Goal: Information Seeking & Learning: Learn about a topic

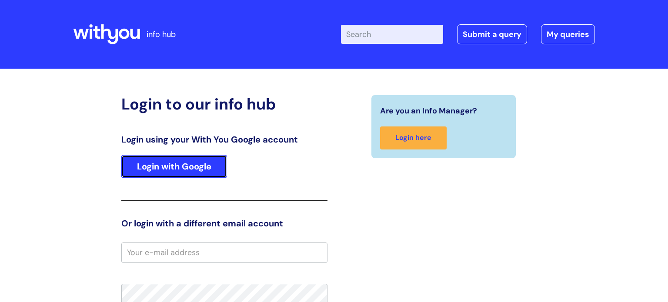
click at [150, 163] on link "Login with Google" at bounding box center [174, 166] width 106 height 23
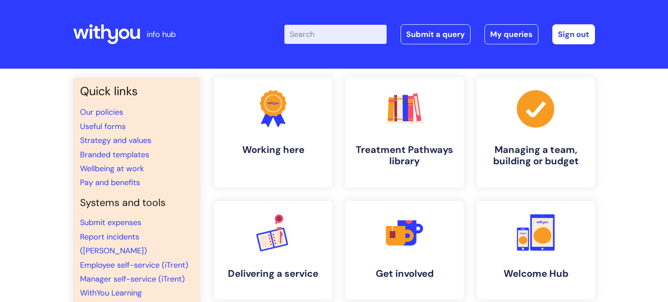
click at [353, 38] on input "Enter your search term here..." at bounding box center [335, 34] width 102 height 19
type input "3 2 1"
click button "Search" at bounding box center [0, 0] width 0 height 0
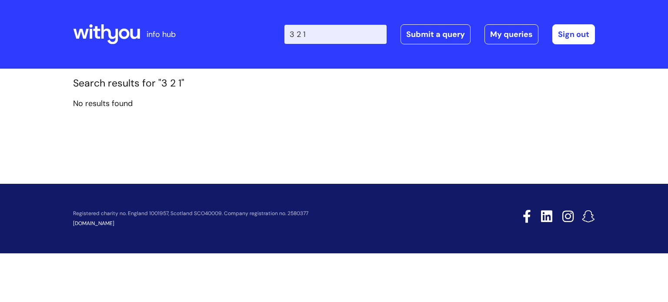
click at [306, 40] on input "3 2 1" at bounding box center [335, 34] width 102 height 19
type input "1"
type input "treatment"
click button "Search" at bounding box center [0, 0] width 0 height 0
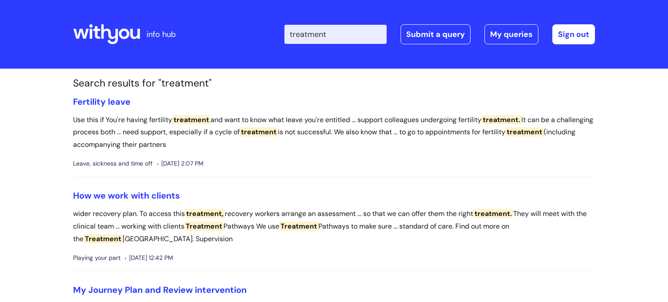
click at [119, 37] on icon at bounding box center [106, 34] width 67 height 21
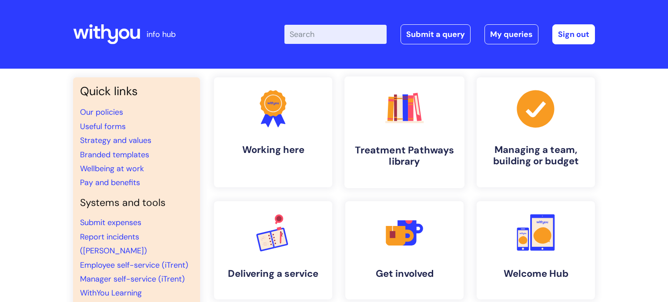
click at [432, 133] on link ".cls-1{fill:#f89b22;}.cls-1,.cls-2,.cls-3,.cls-4,.cls-5,.cls-6,.cls-7{stroke-wi…" at bounding box center [404, 132] width 120 height 112
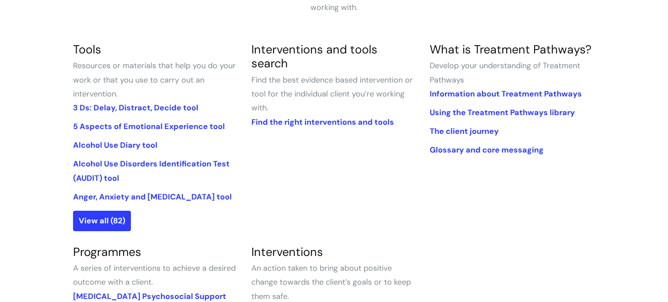
scroll to position [191, 0]
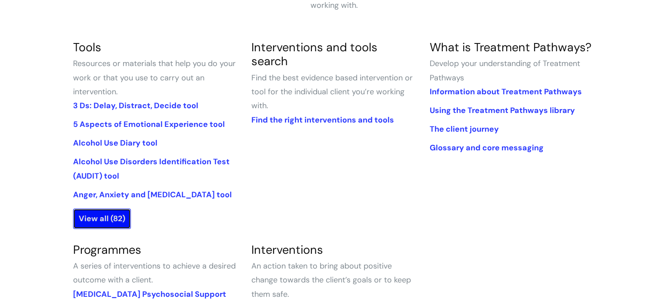
click at [101, 218] on link "View all (82)" at bounding box center [102, 219] width 58 height 20
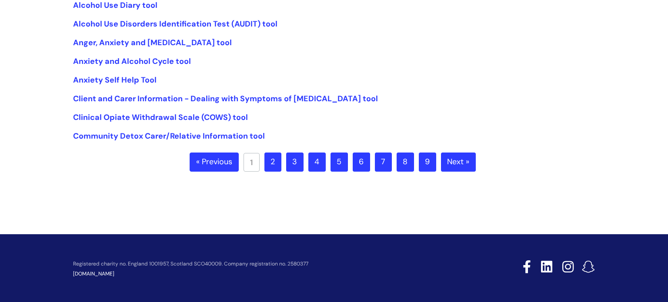
scroll to position [287, 0]
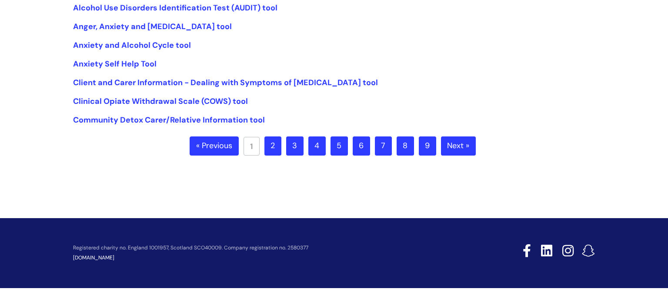
click at [277, 152] on link "2" at bounding box center [272, 145] width 17 height 19
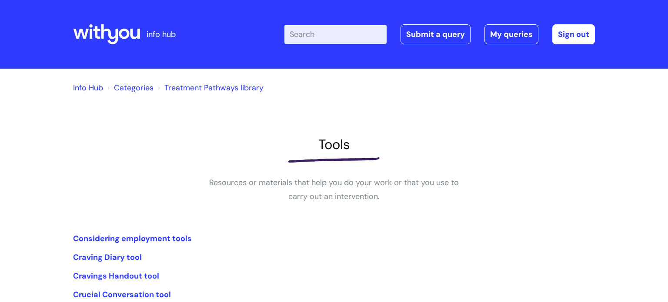
click at [337, 273] on li "Cravings Handout tool" at bounding box center [334, 276] width 522 height 14
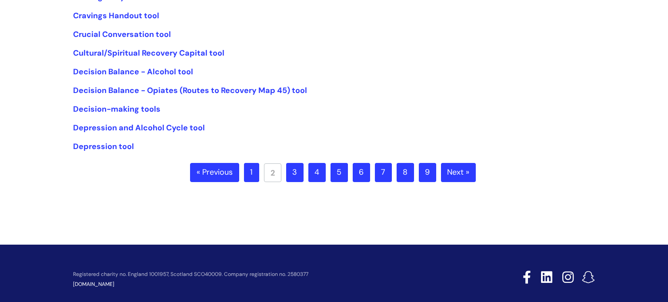
scroll to position [261, 0]
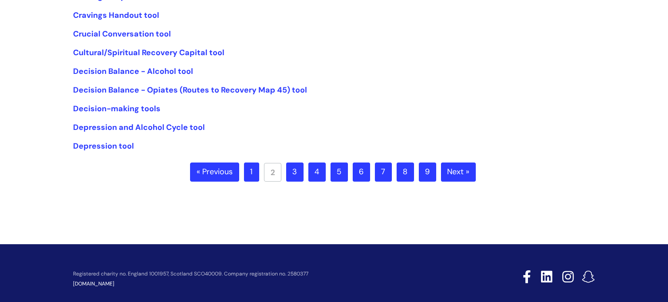
click at [301, 177] on link "3" at bounding box center [294, 172] width 17 height 19
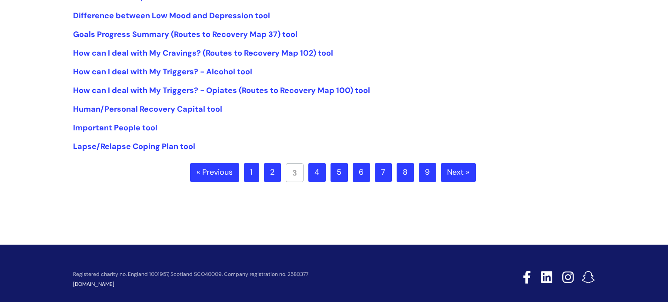
scroll to position [261, 0]
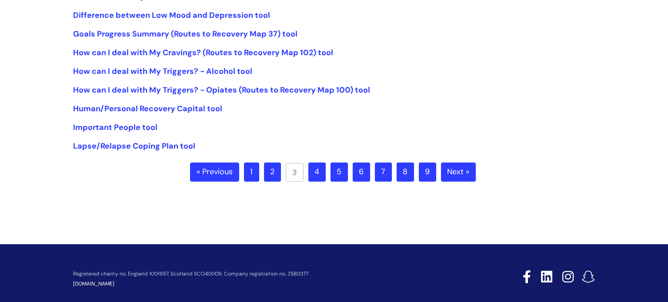
click at [324, 172] on link "4" at bounding box center [316, 172] width 17 height 19
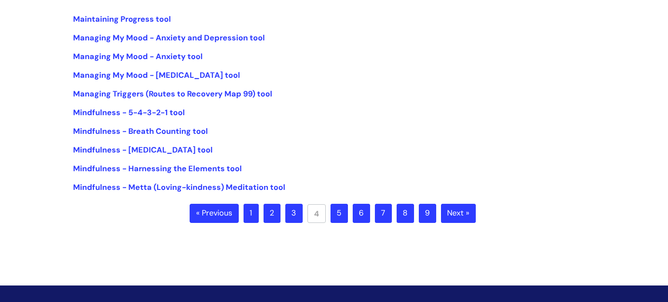
scroll to position [243, 0]
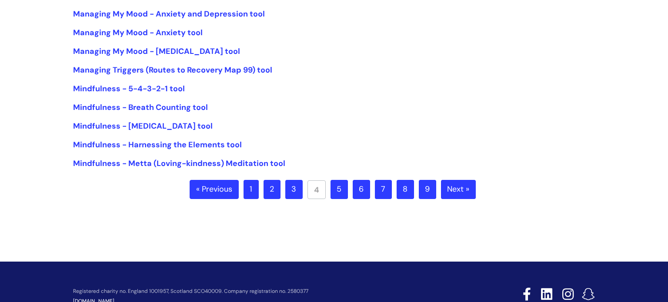
click at [337, 189] on link "5" at bounding box center [338, 189] width 17 height 19
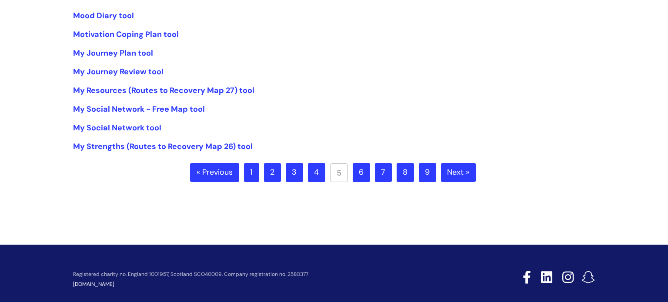
scroll to position [261, 0]
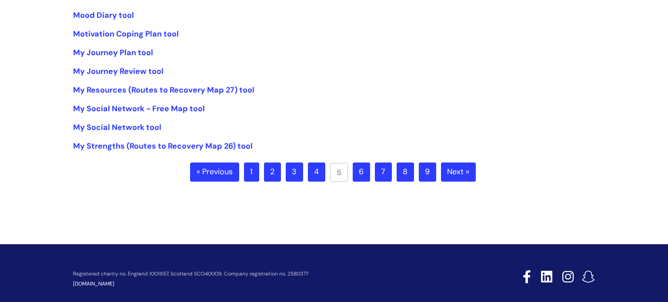
click at [364, 165] on link "6" at bounding box center [360, 172] width 17 height 19
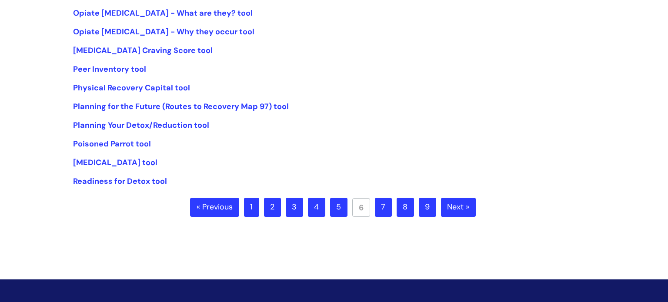
scroll to position [243, 0]
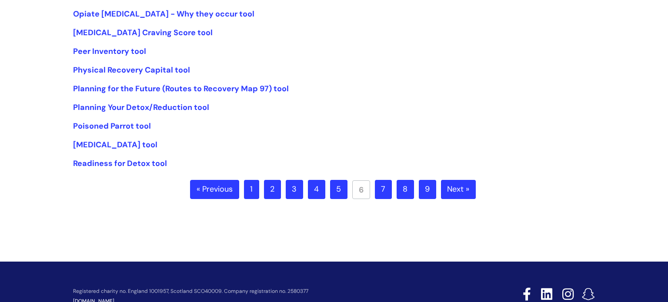
click at [378, 182] on link "7" at bounding box center [383, 189] width 17 height 19
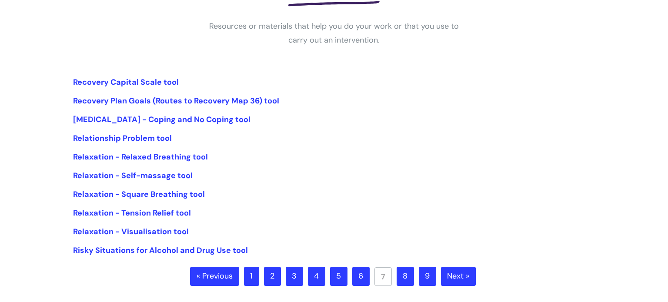
scroll to position [174, 0]
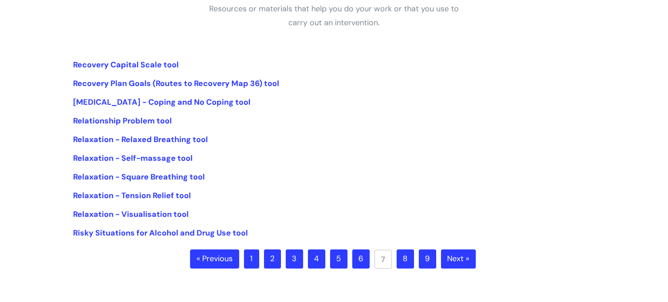
click at [405, 256] on link "8" at bounding box center [404, 258] width 17 height 19
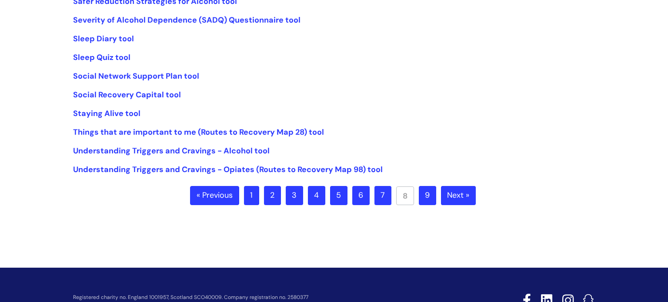
scroll to position [261, 0]
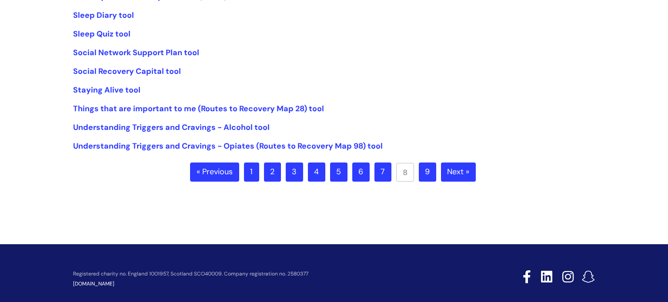
click at [429, 172] on link "9" at bounding box center [427, 172] width 17 height 19
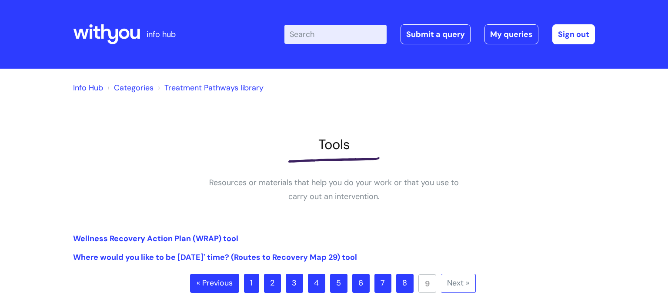
scroll to position [17, 0]
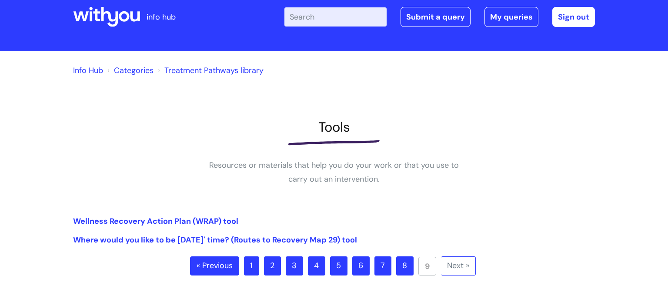
click at [243, 266] on ul "« Previous 1 2 3 4 5 6 7 8 9 Next »" at bounding box center [334, 271] width 288 height 30
click at [255, 265] on link "1" at bounding box center [251, 265] width 15 height 19
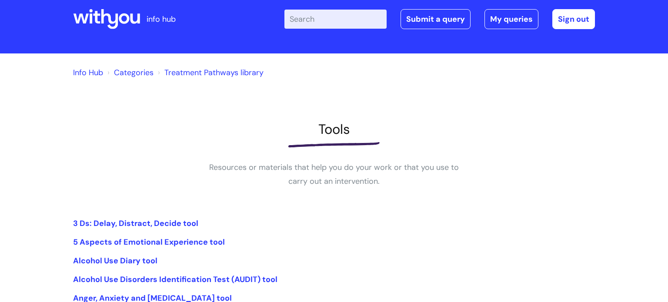
scroll to position [17, 0]
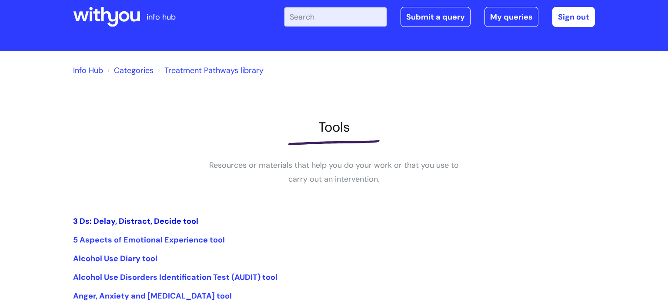
click at [187, 222] on link "3 Ds: Delay, Distract, Decide tool" at bounding box center [135, 221] width 125 height 10
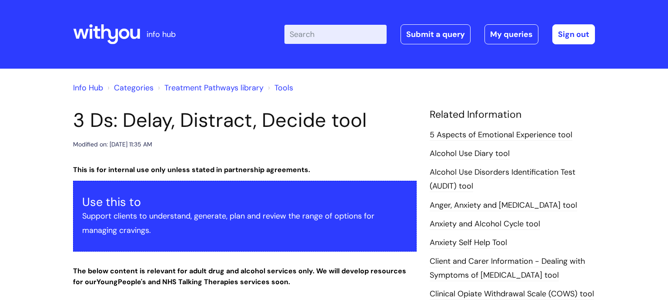
click at [195, 89] on link "Treatment Pathways library" at bounding box center [213, 88] width 99 height 10
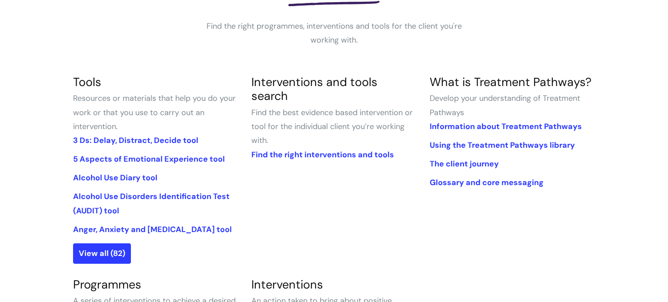
scroll to position [209, 0]
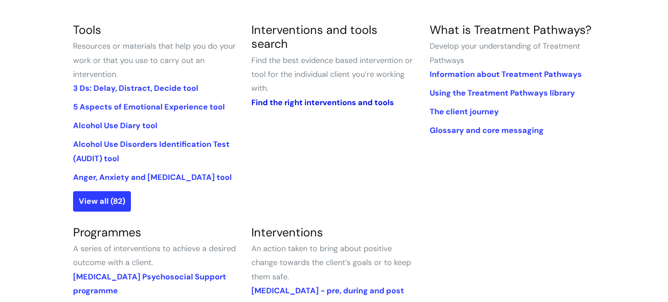
click at [341, 97] on link "Find the right interventions and tools" at bounding box center [322, 102] width 143 height 10
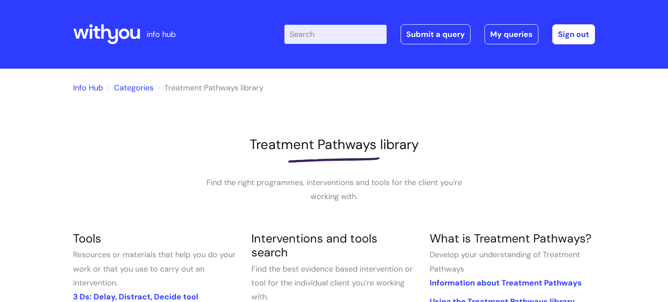
scroll to position [209, 0]
